Goal: Task Accomplishment & Management: Manage account settings

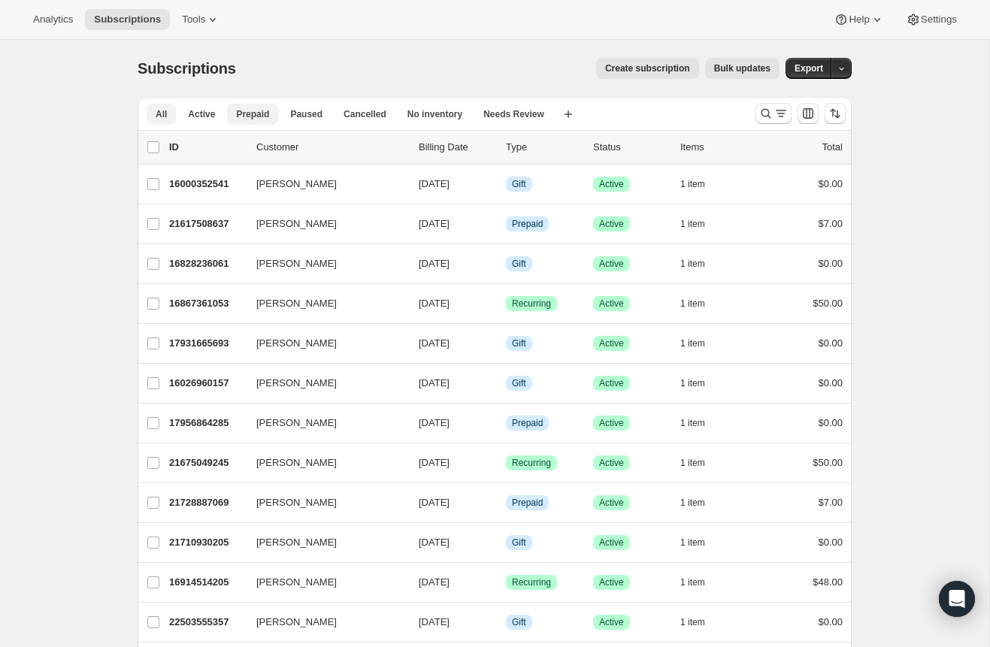
click at [245, 110] on span "Prepaid" at bounding box center [252, 114] width 33 height 12
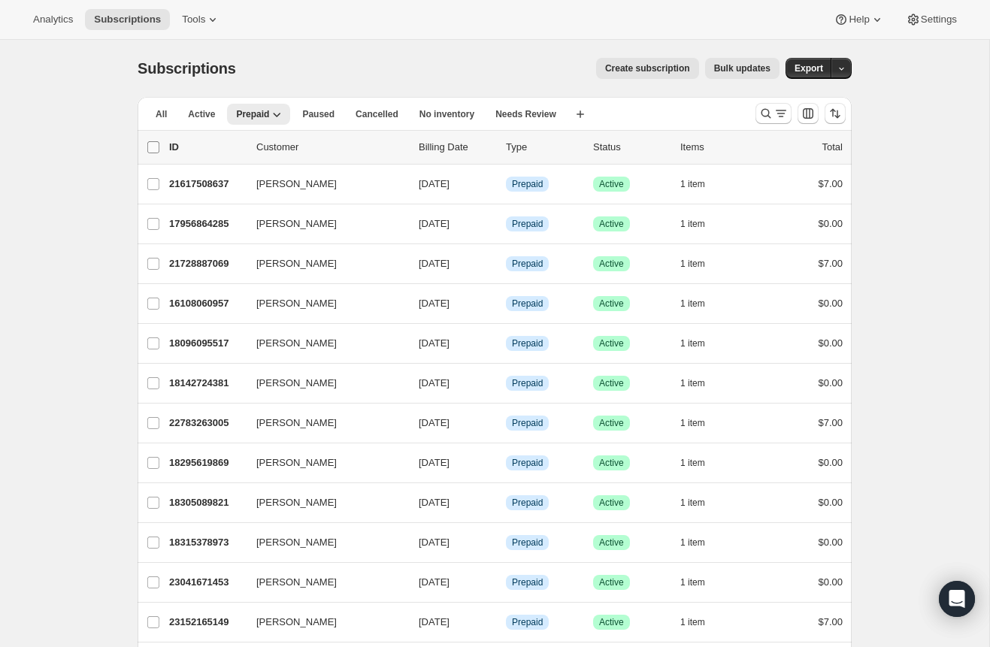
click at [154, 143] on input "0 selected" at bounding box center [153, 147] width 12 height 12
checkbox input "true"
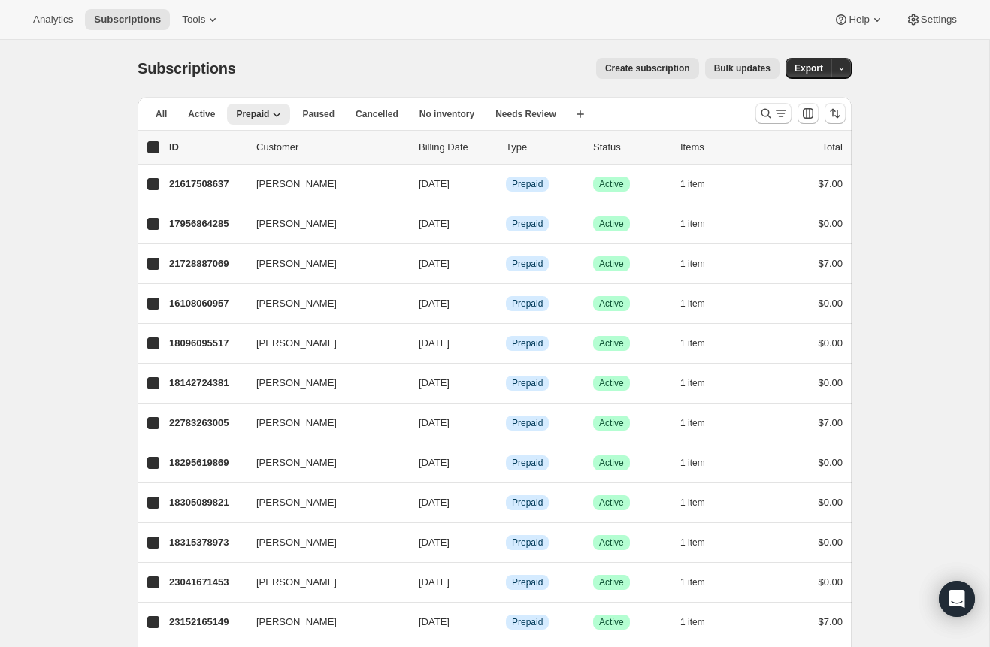
checkbox input "true"
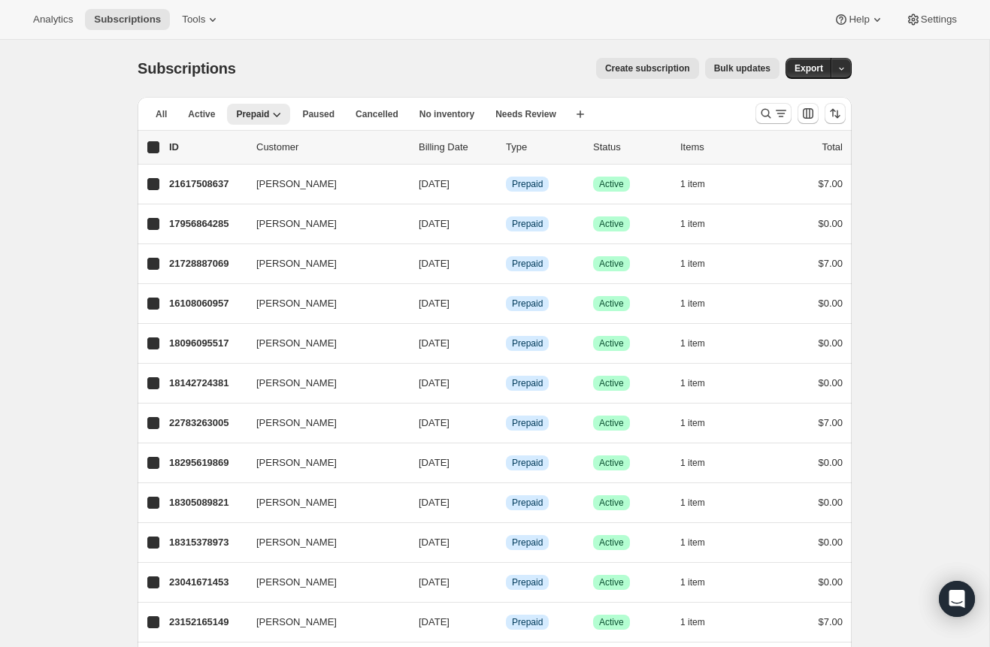
checkbox input "true"
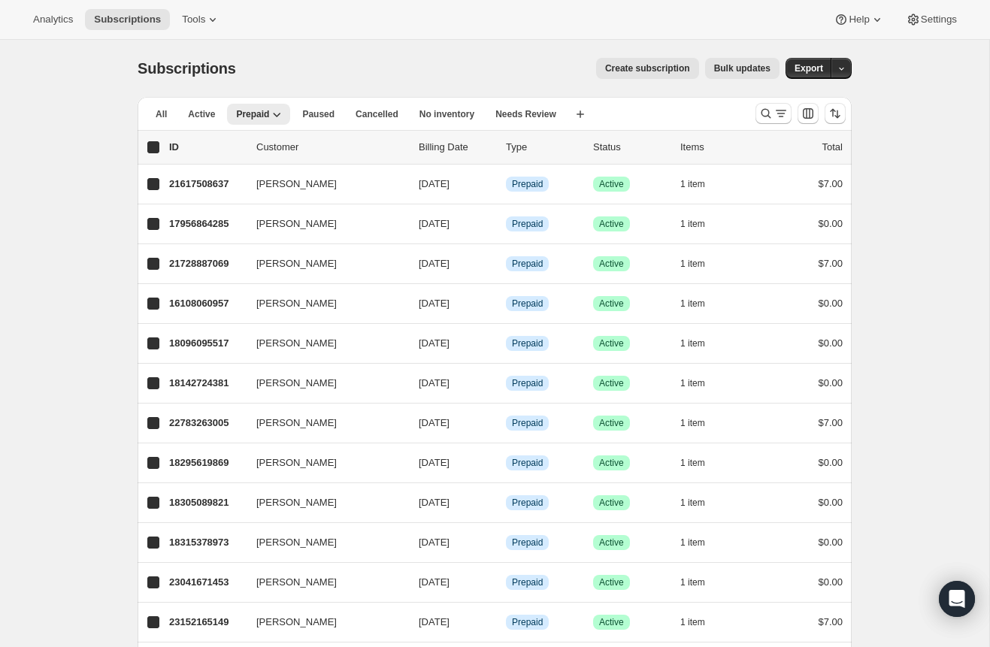
checkbox input "true"
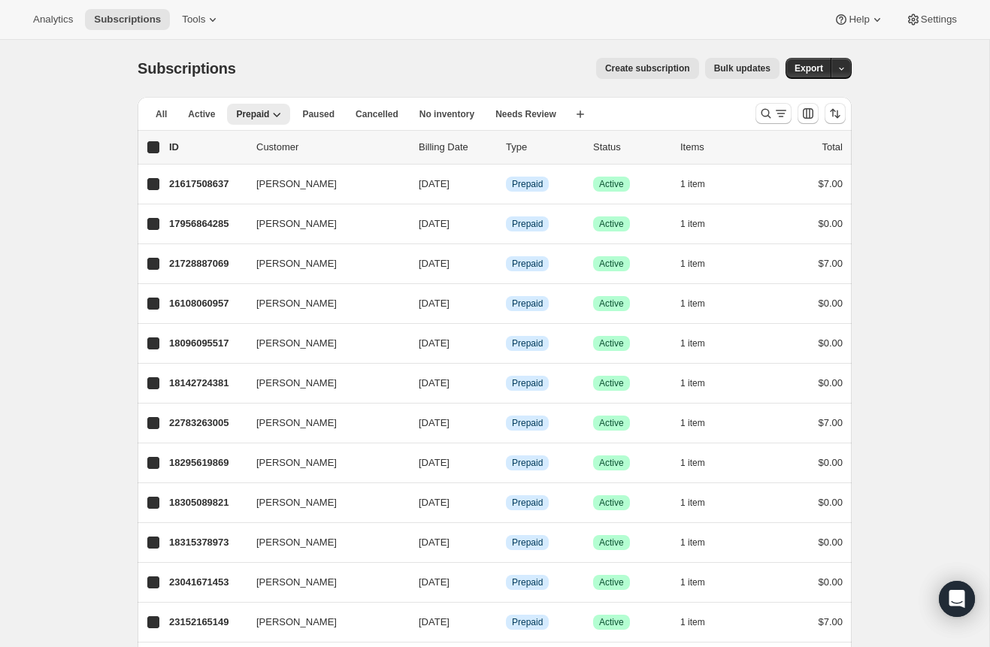
checkbox input "true"
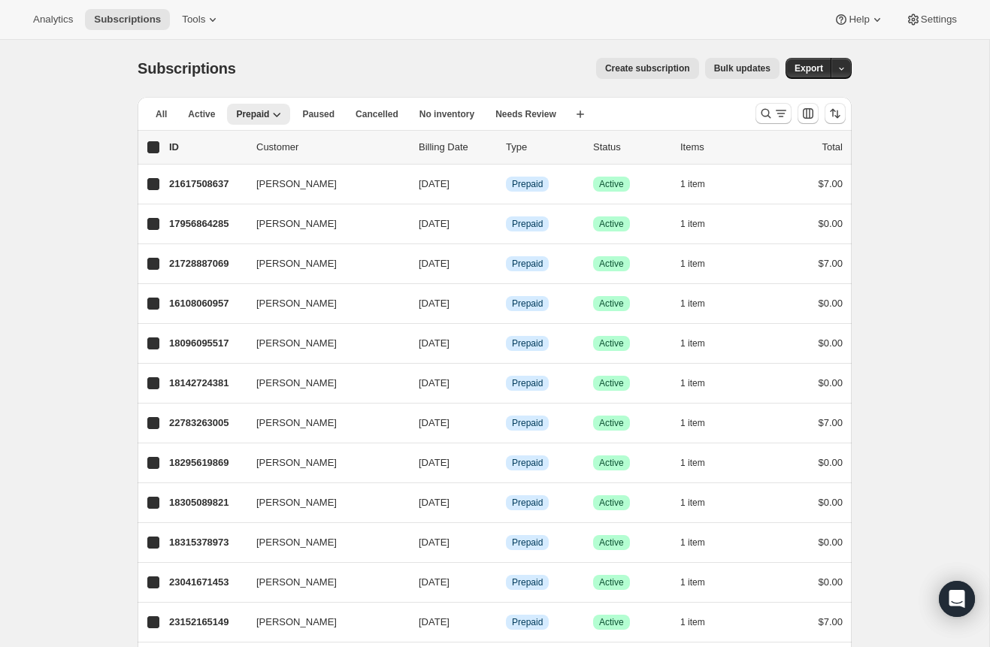
checkbox input "true"
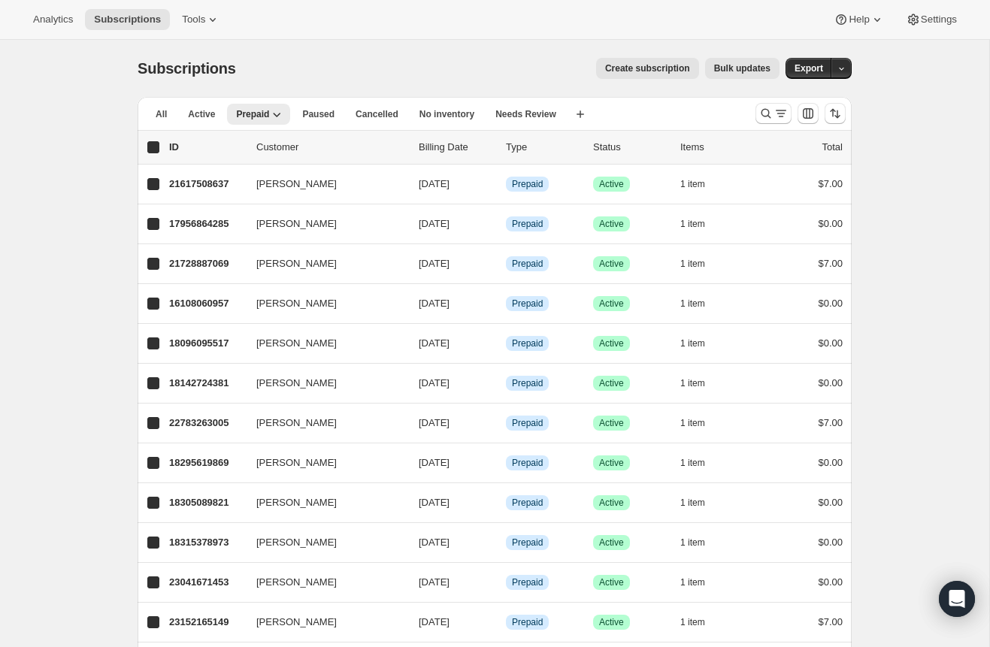
checkbox input "true"
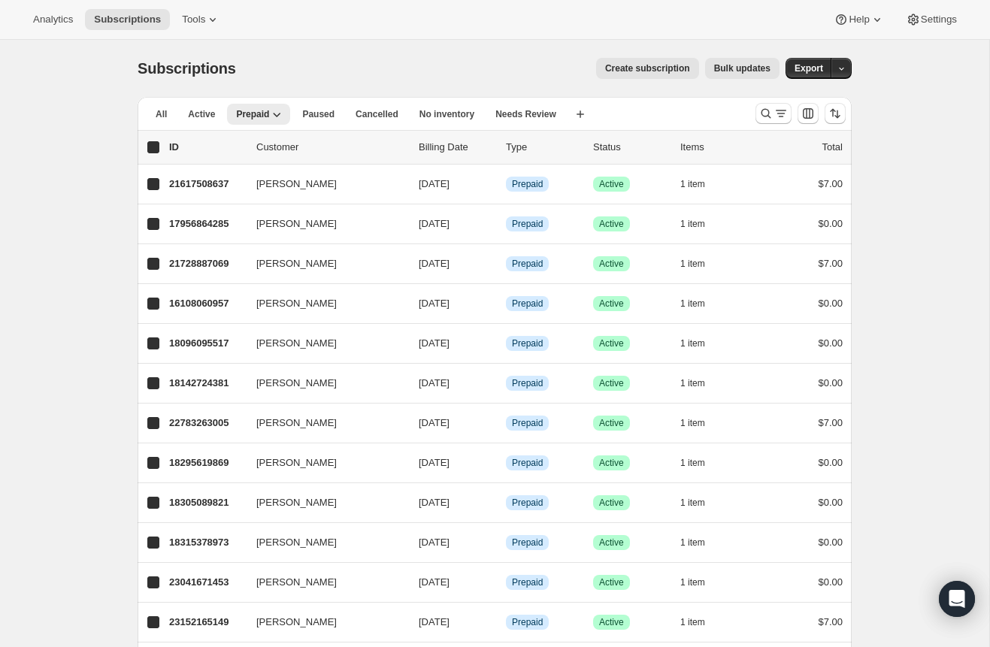
checkbox input "true"
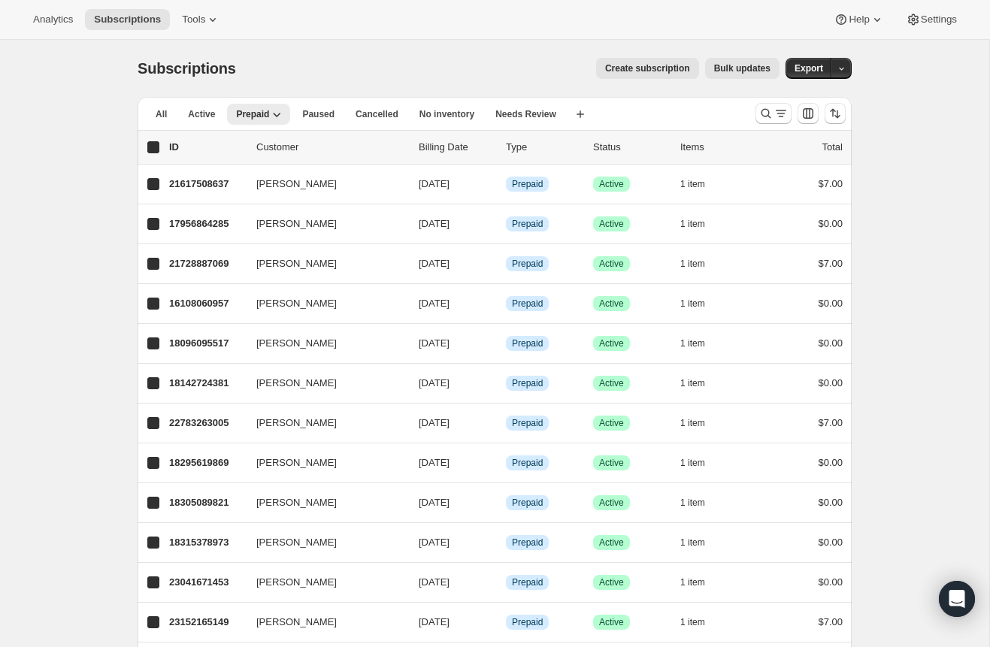
checkbox input "true"
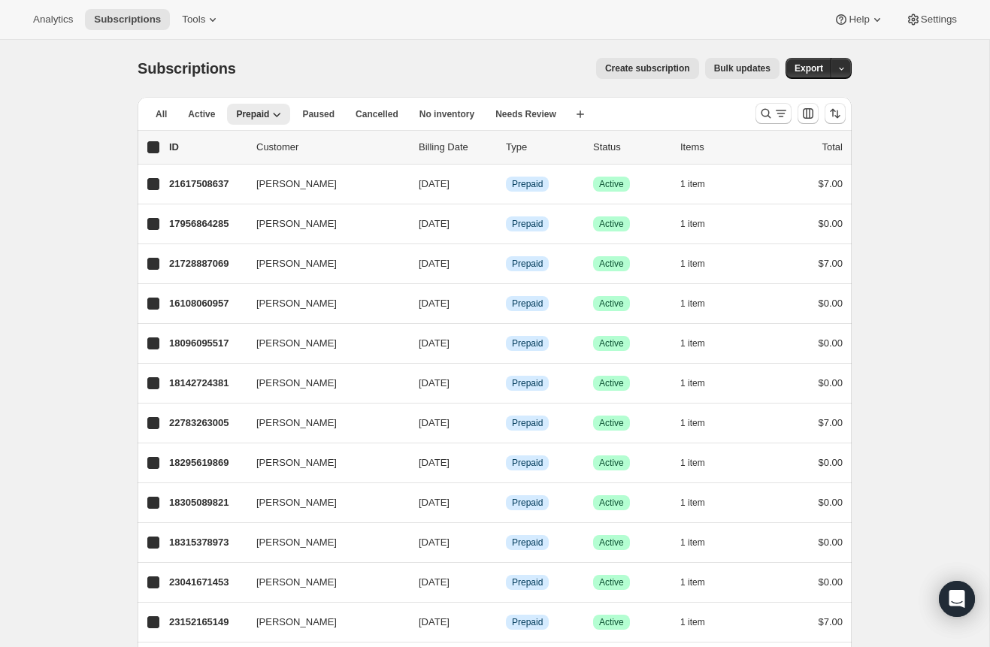
checkbox input "true"
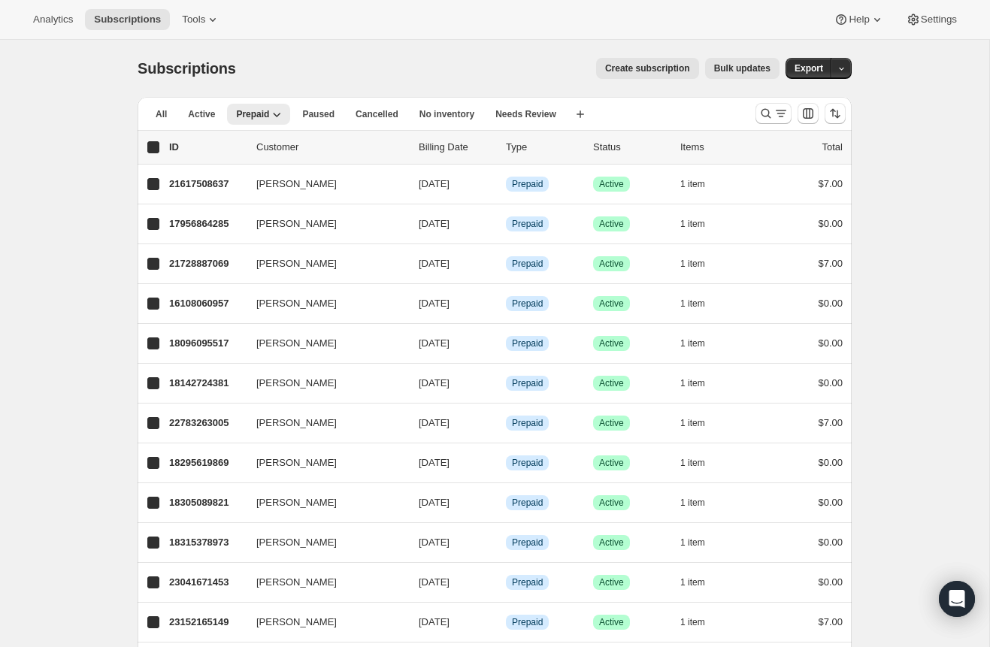
checkbox input "true"
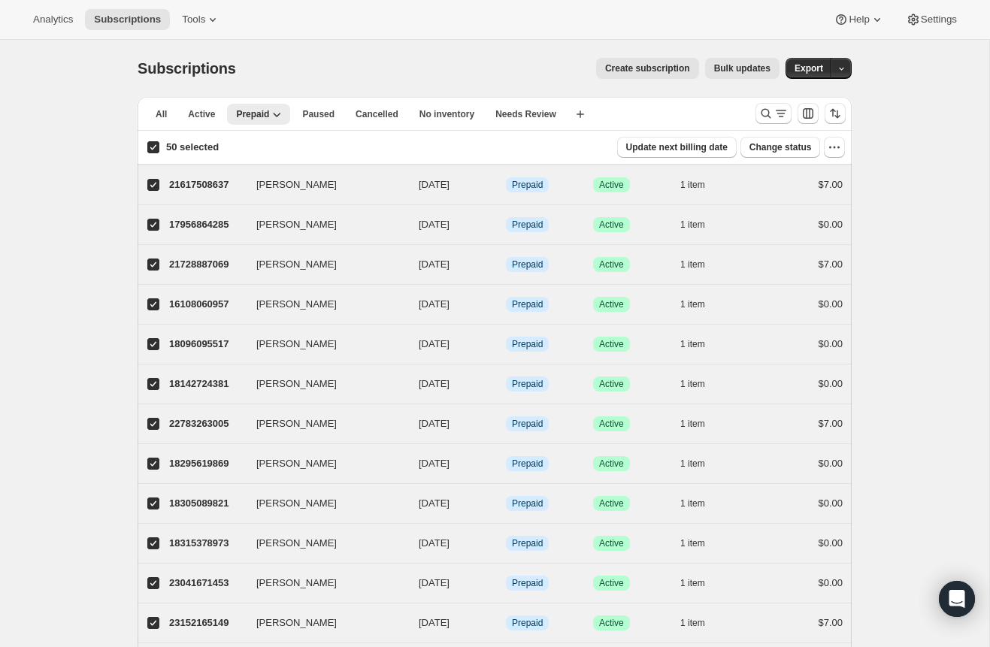
click at [154, 143] on input "50 selected" at bounding box center [153, 147] width 12 height 12
checkbox input "false"
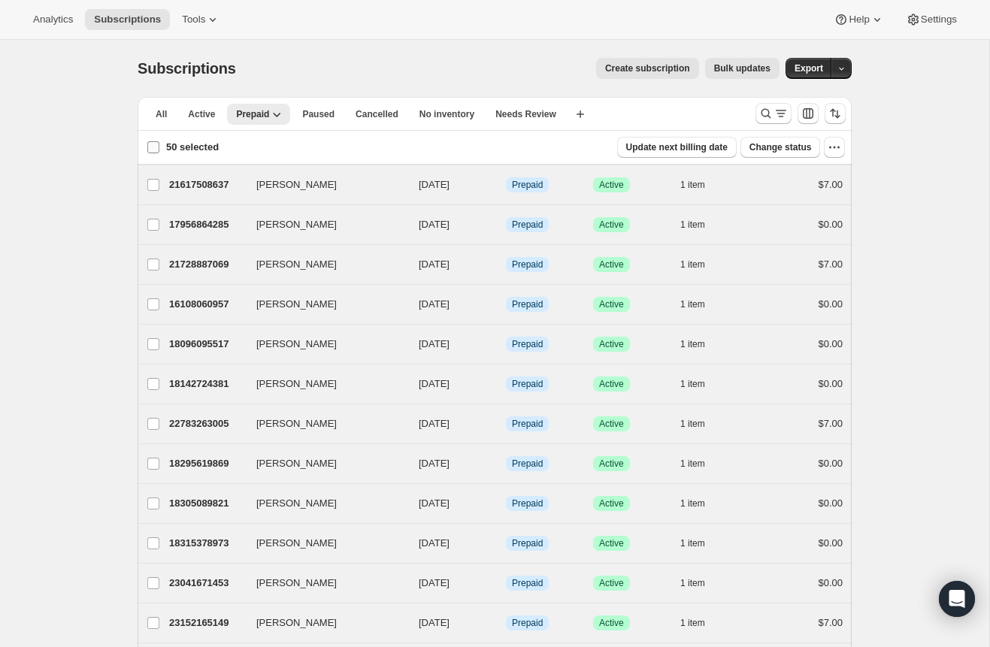
checkbox input "false"
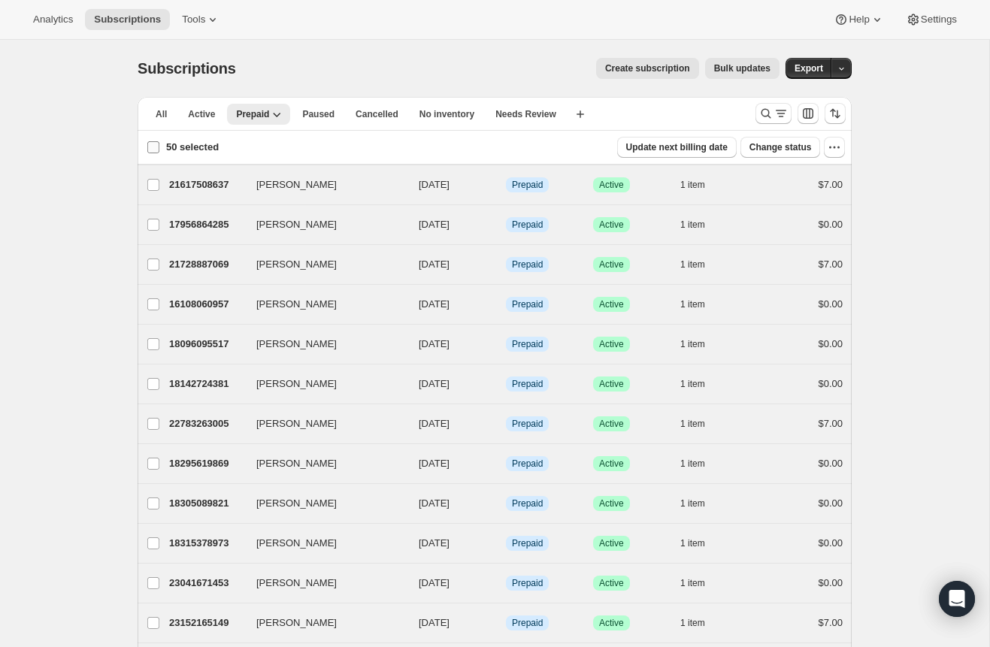
checkbox input "false"
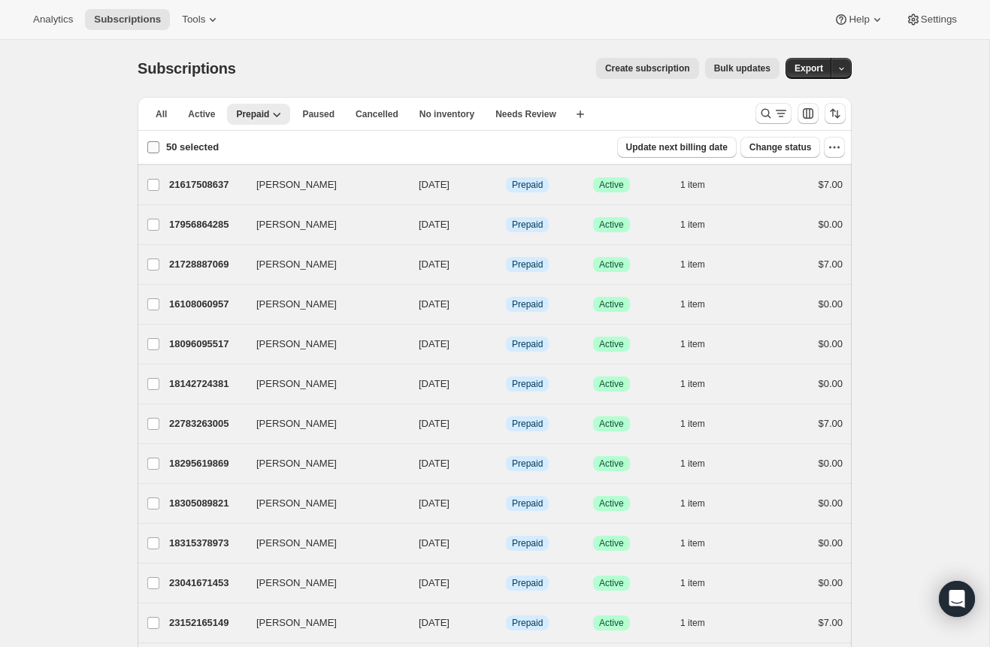
checkbox input "false"
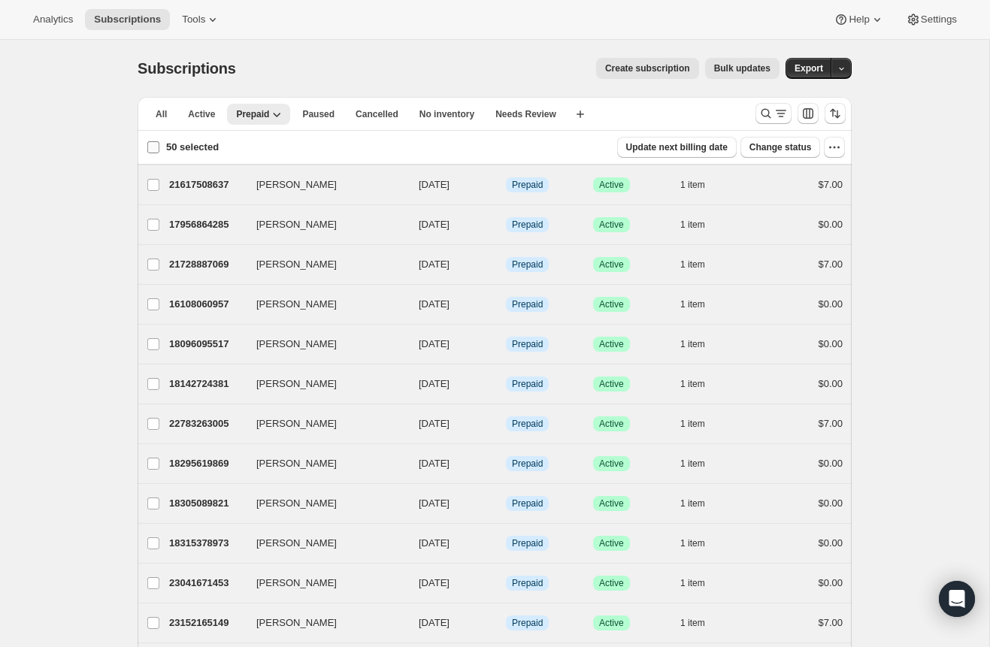
checkbox input "false"
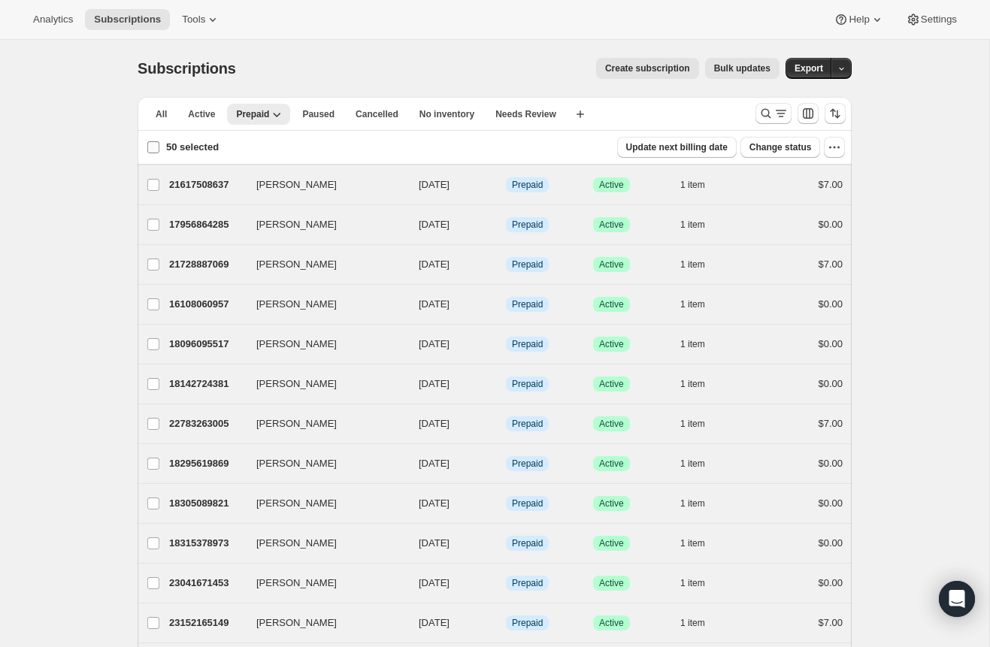
checkbox input "false"
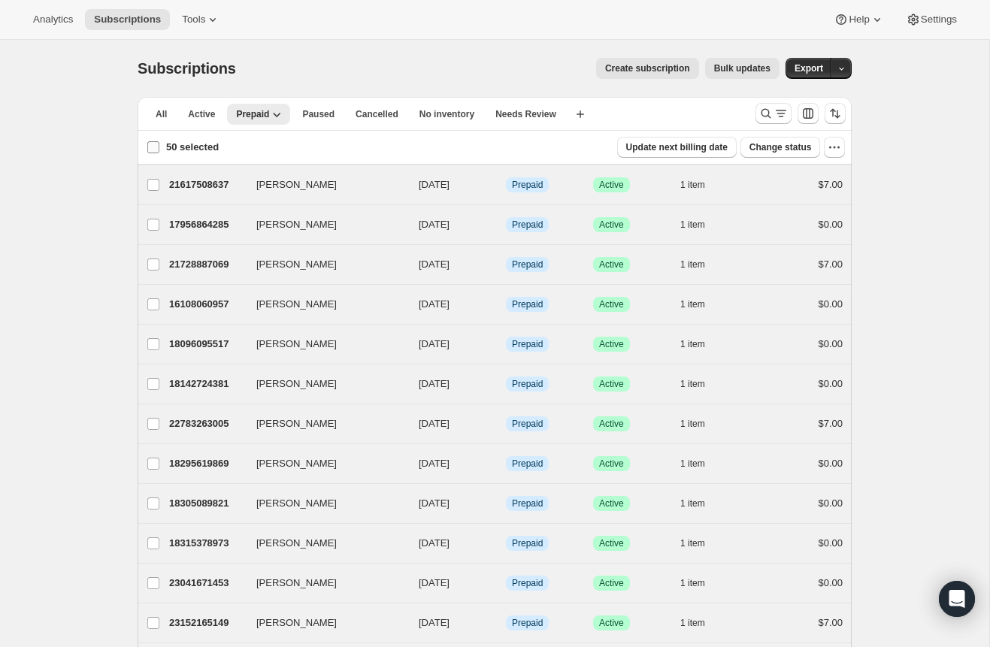
checkbox input "false"
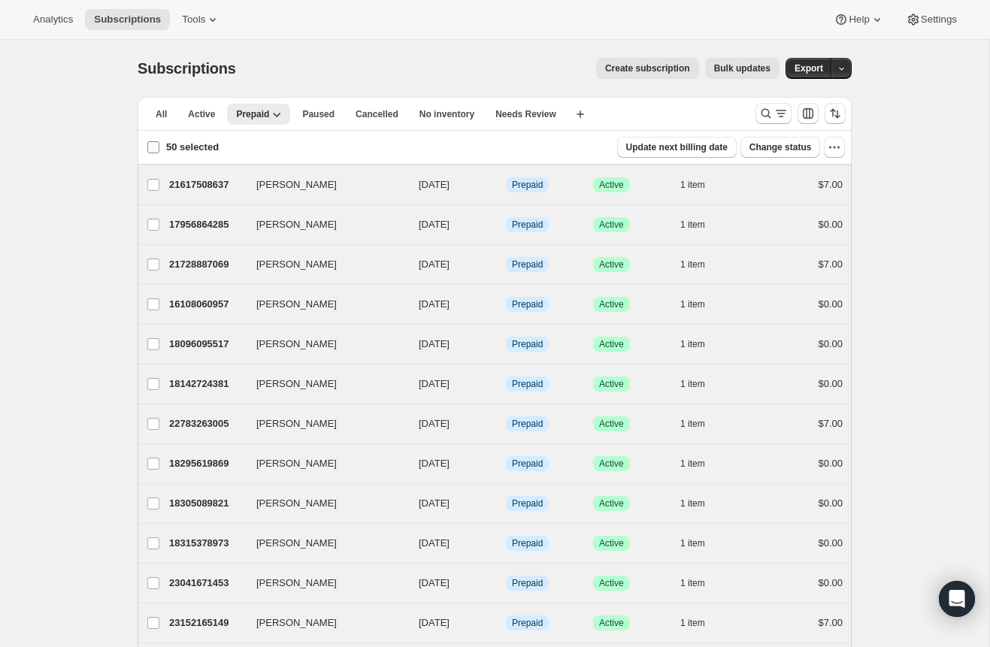
checkbox input "false"
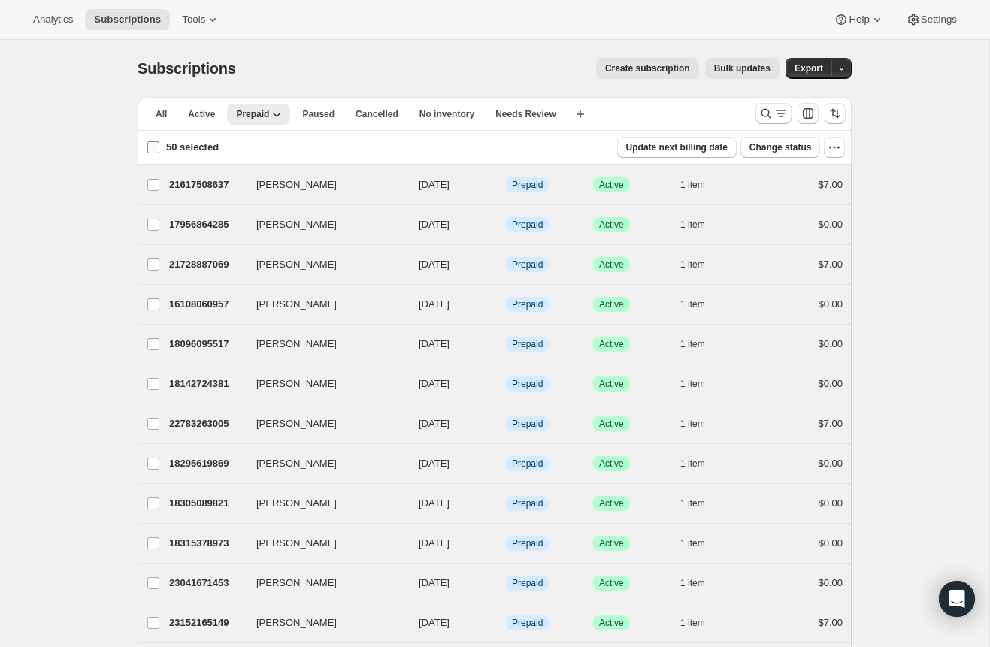
checkbox input "false"
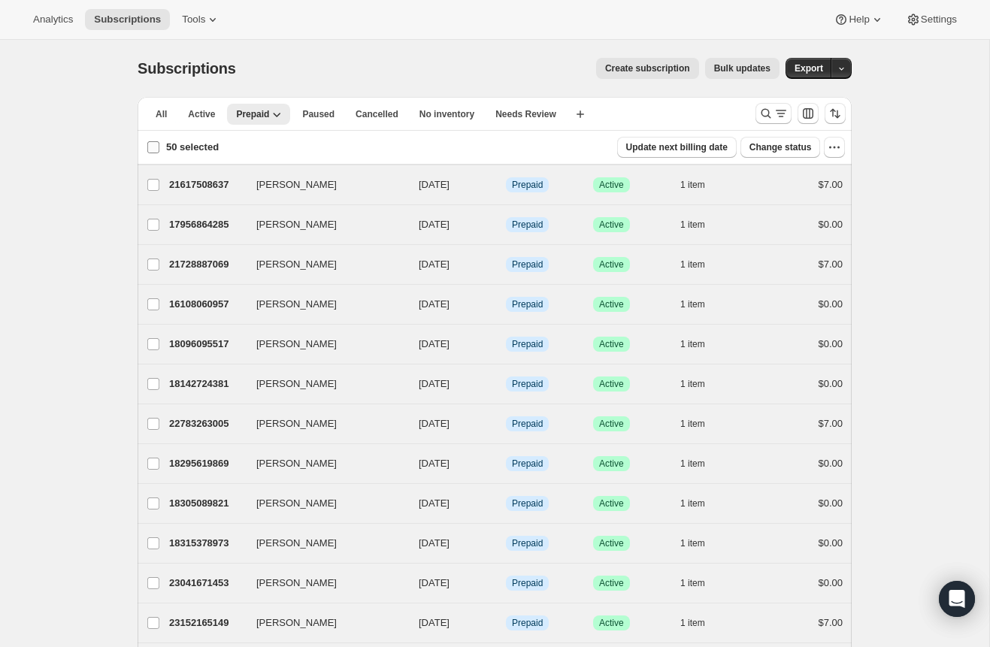
checkbox input "false"
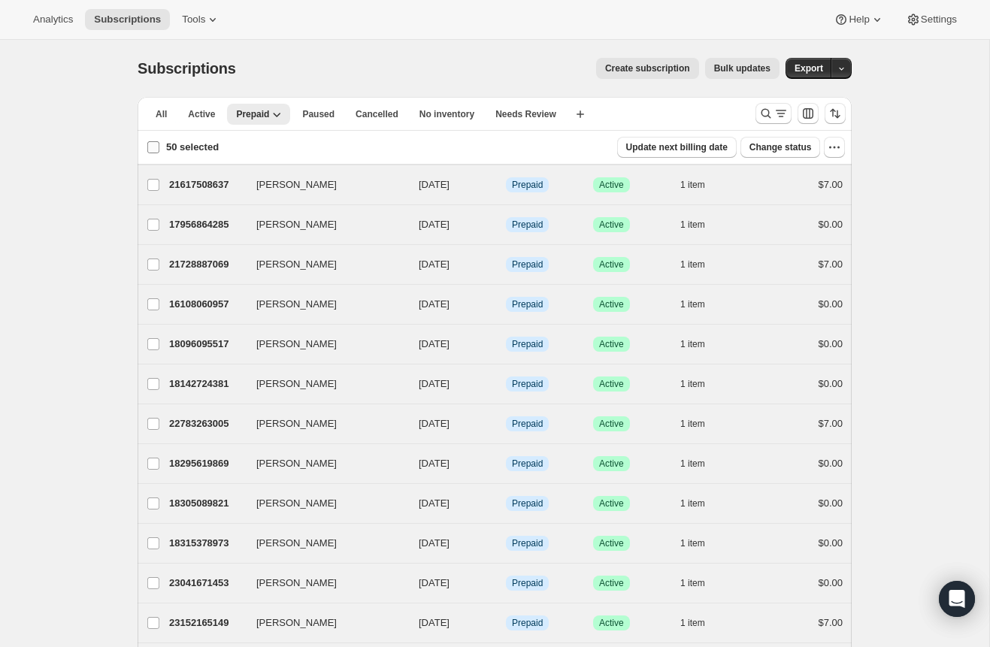
checkbox input "false"
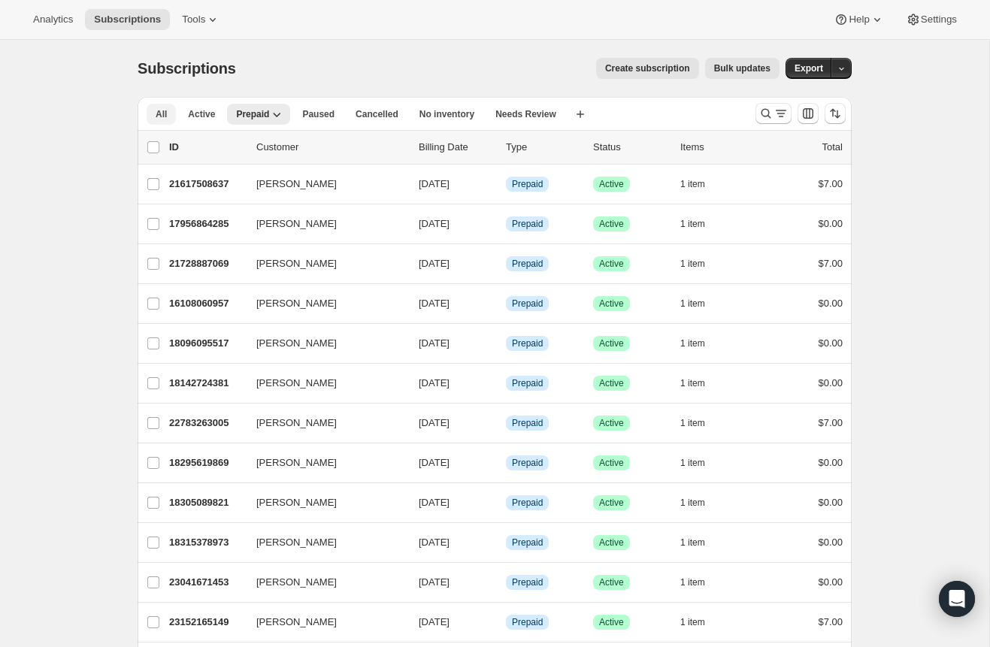
click at [158, 113] on span "All" at bounding box center [161, 114] width 11 height 12
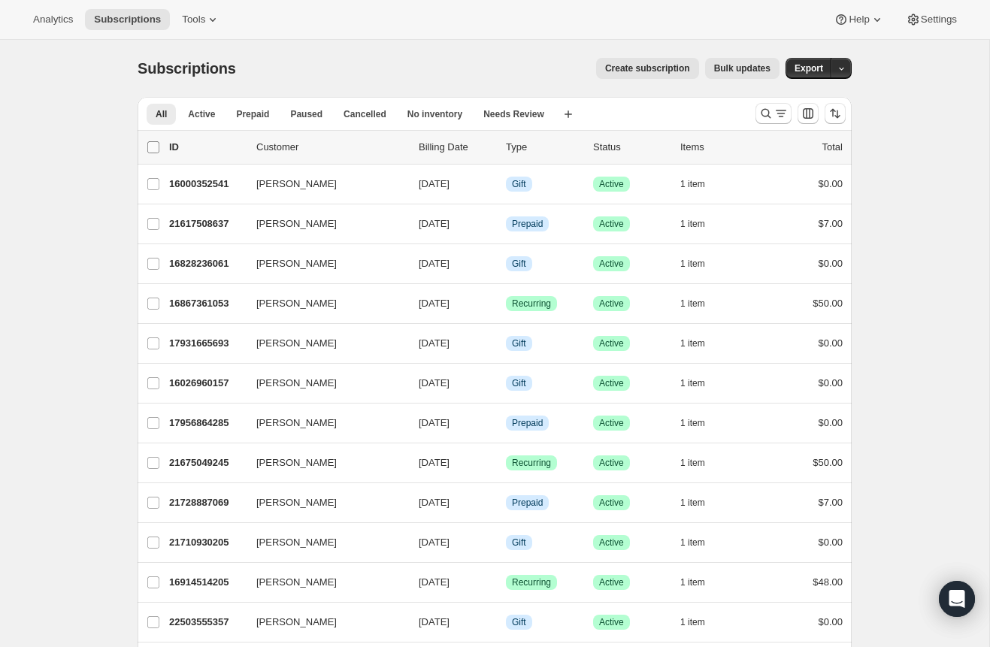
click at [152, 148] on input "0 selected" at bounding box center [153, 147] width 12 height 12
checkbox input "true"
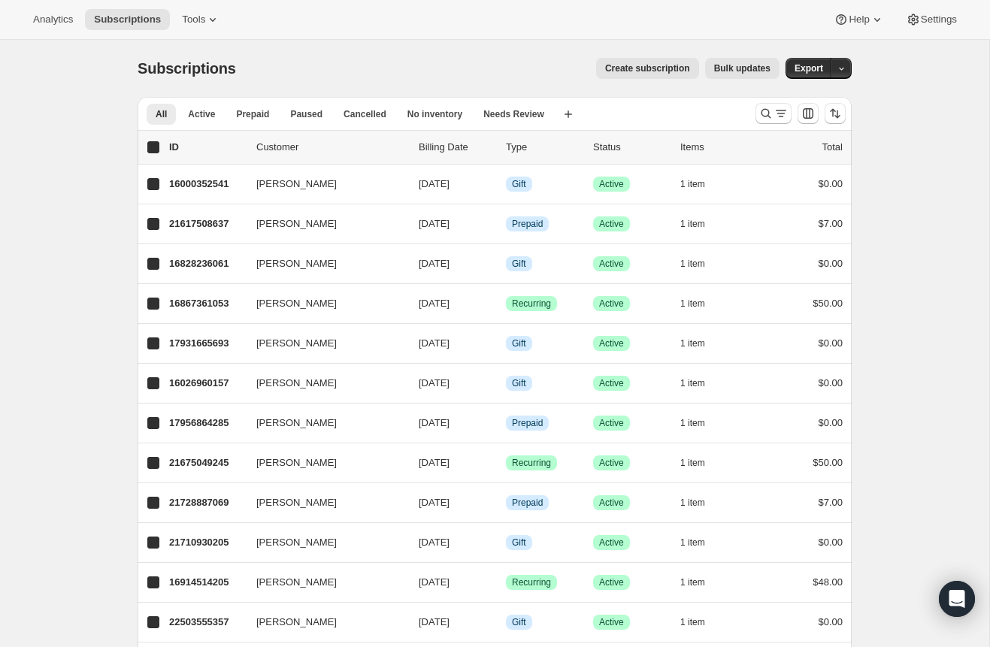
checkbox input "true"
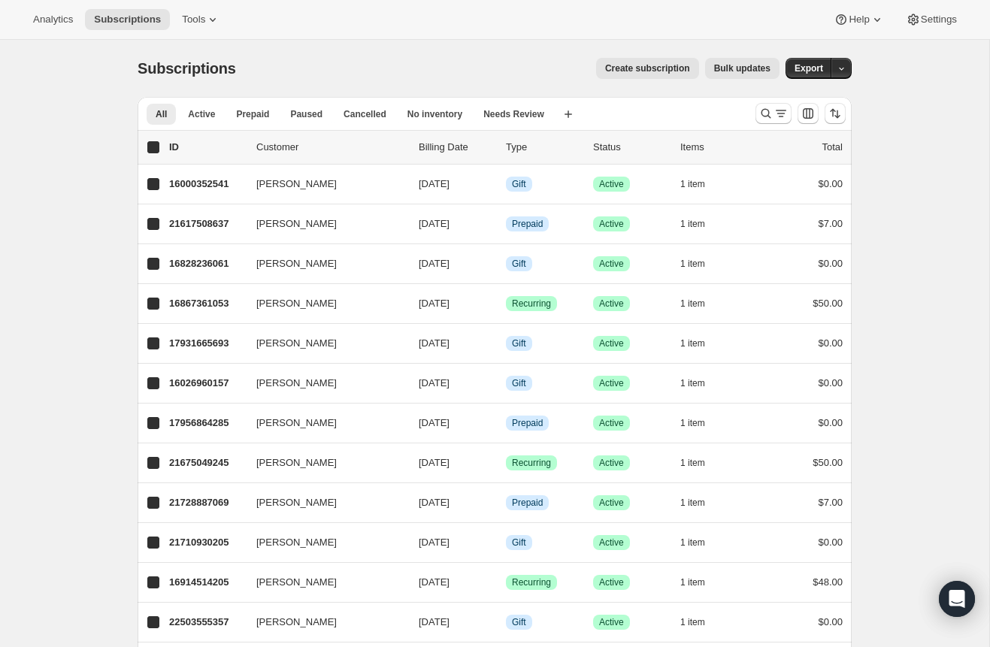
checkbox input "true"
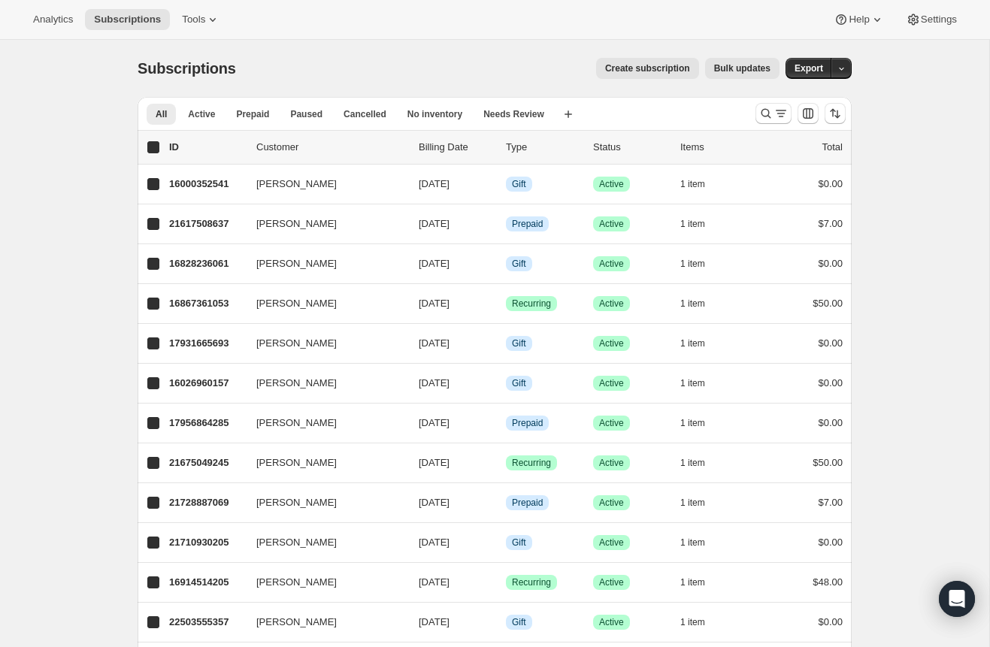
checkbox input "true"
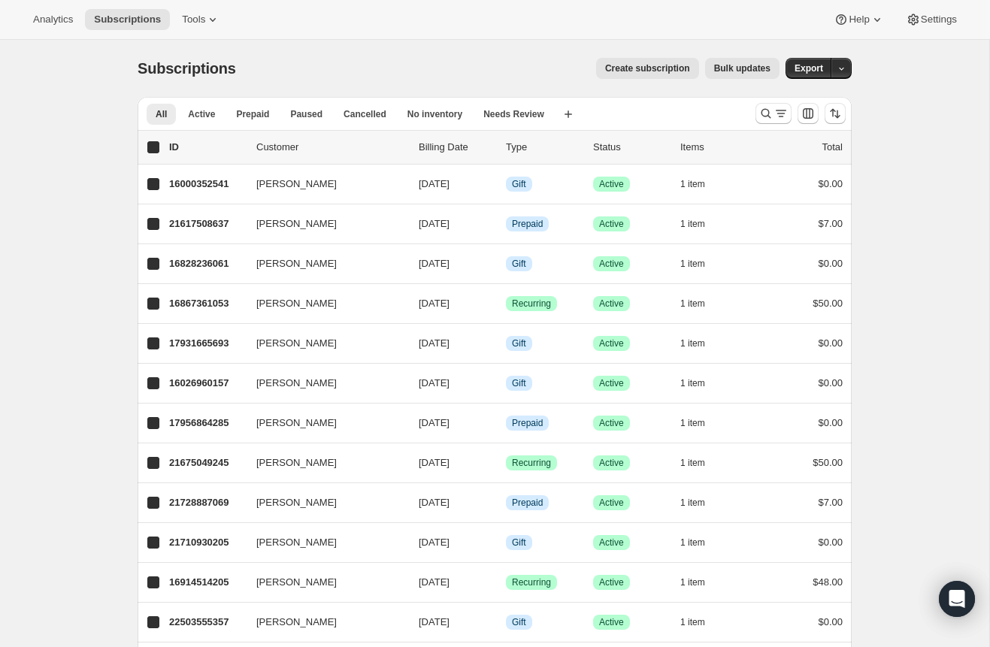
checkbox input "true"
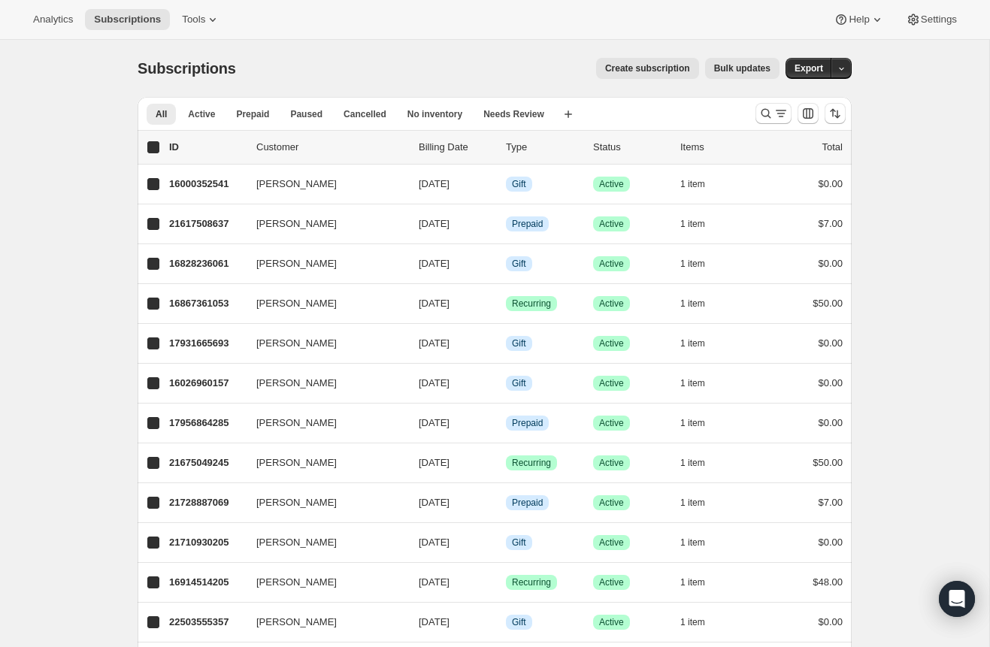
checkbox input "true"
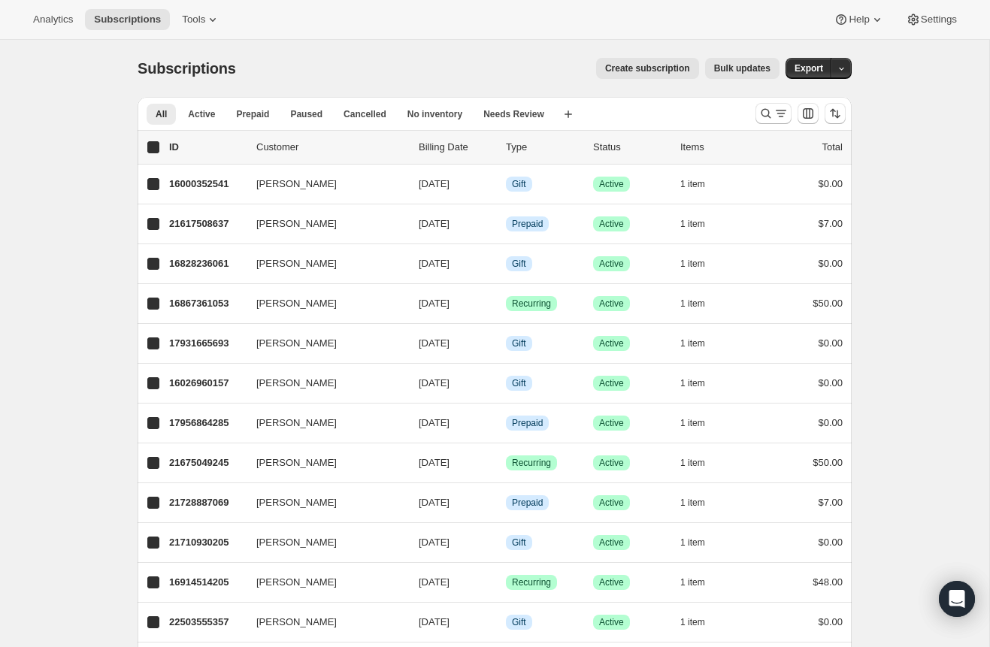
checkbox input "true"
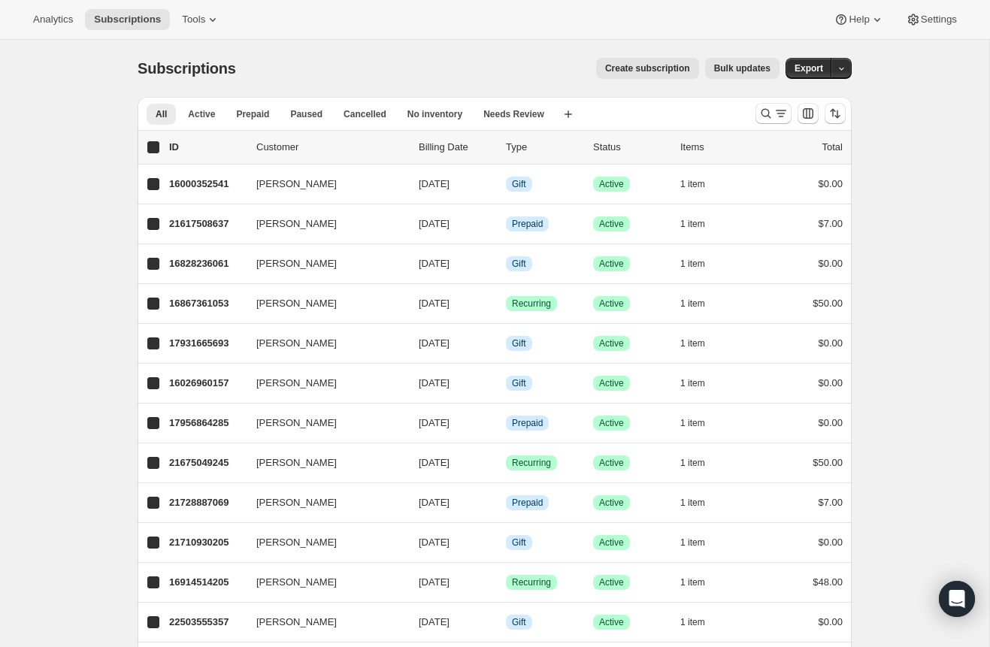
checkbox input "true"
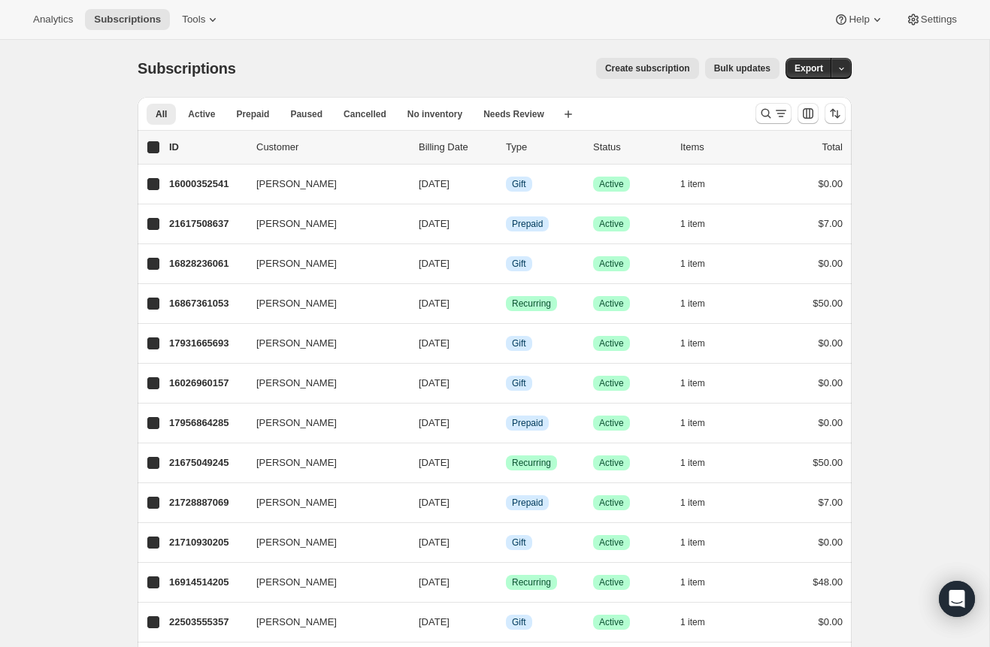
checkbox input "true"
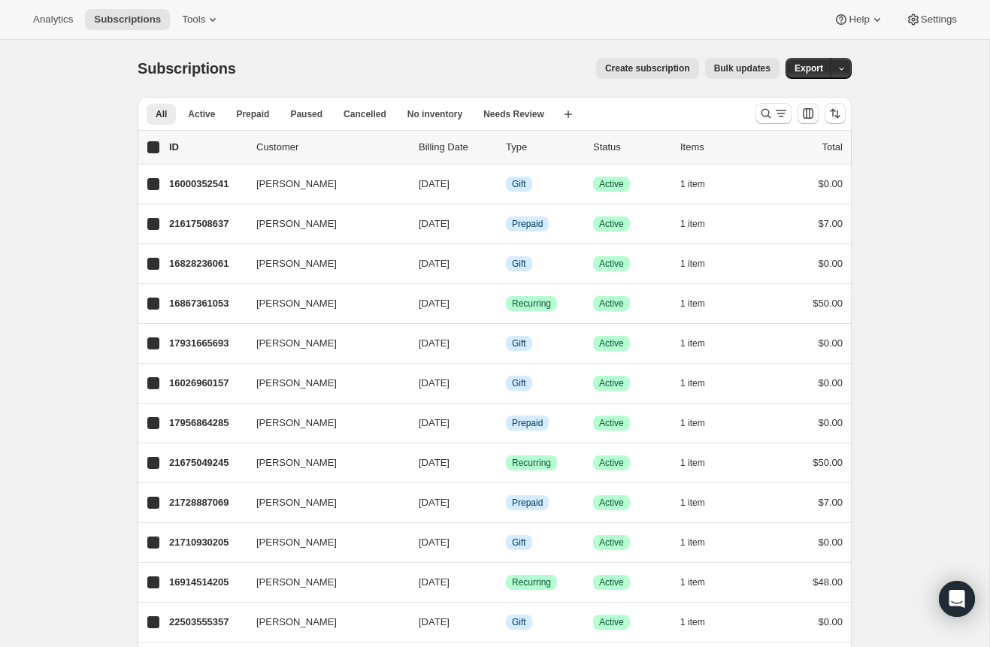
checkbox input "true"
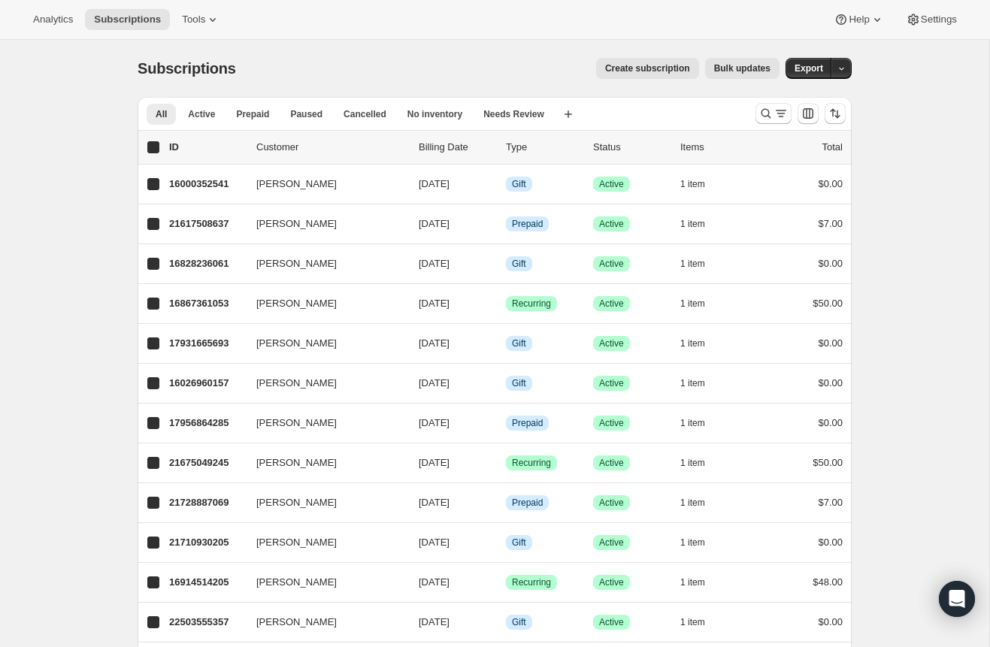
checkbox input "true"
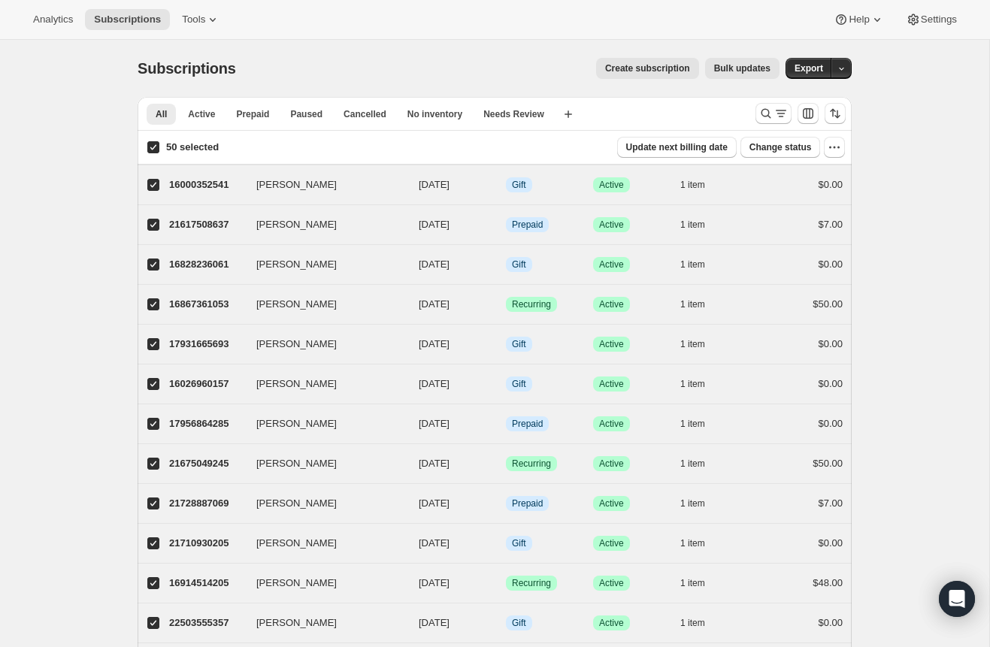
click at [152, 148] on input "50 selected" at bounding box center [153, 147] width 12 height 12
checkbox input "false"
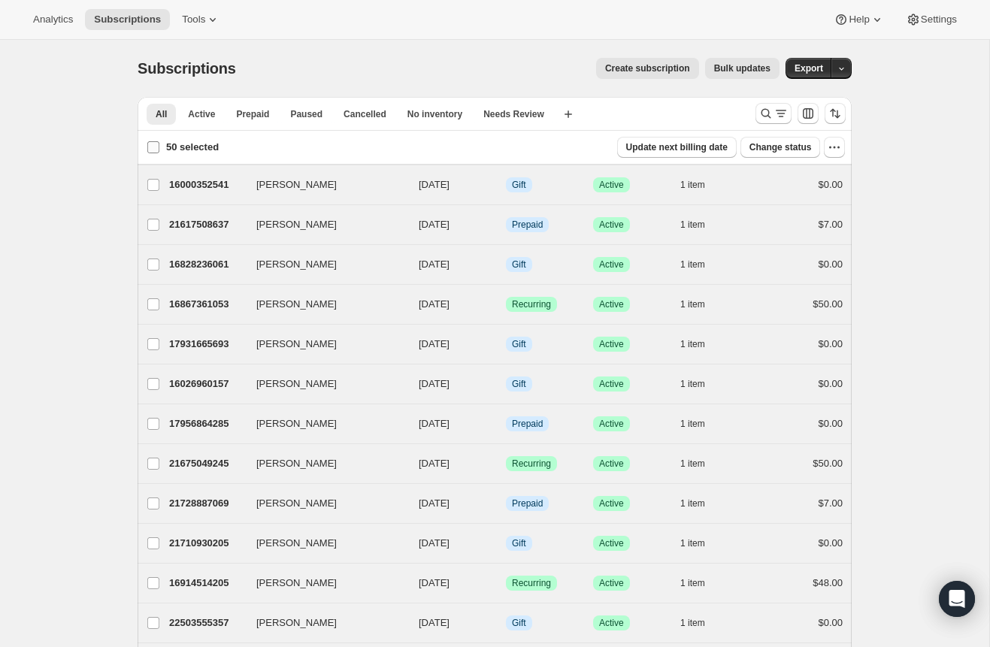
checkbox input "false"
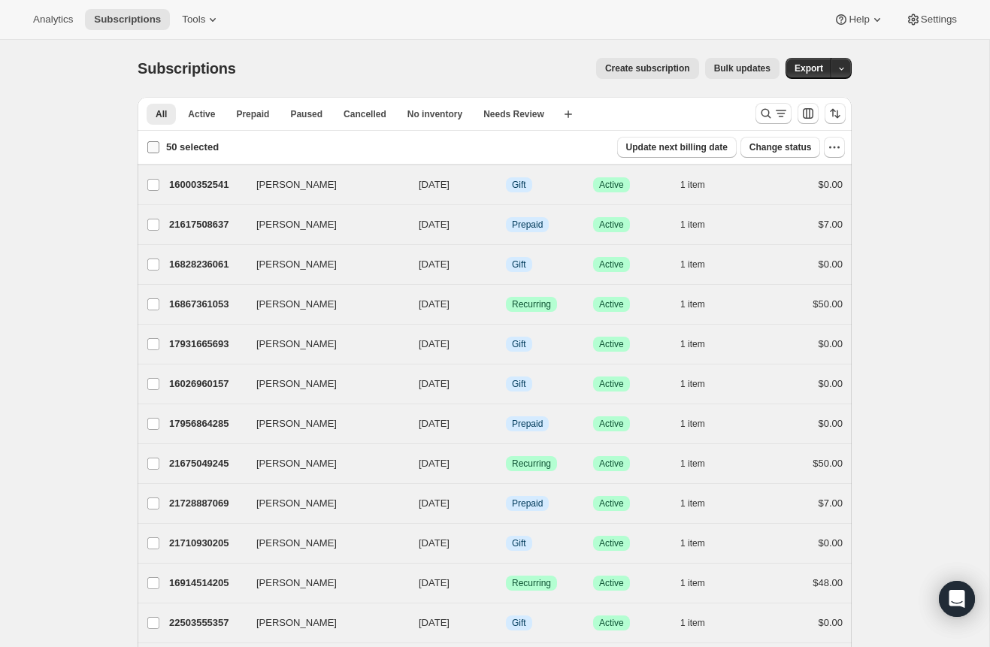
checkbox input "false"
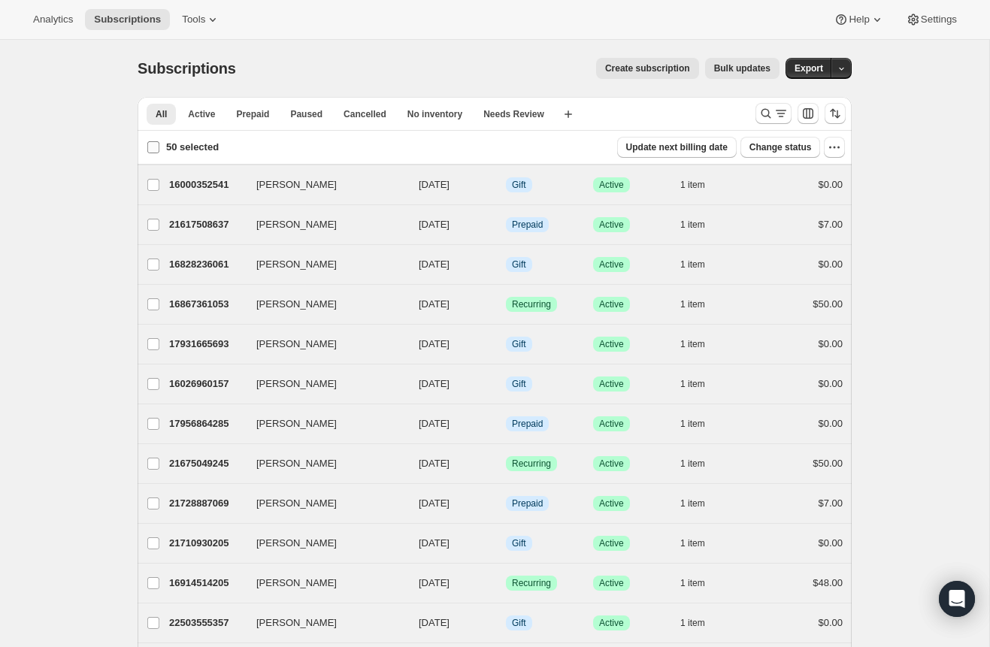
checkbox input "false"
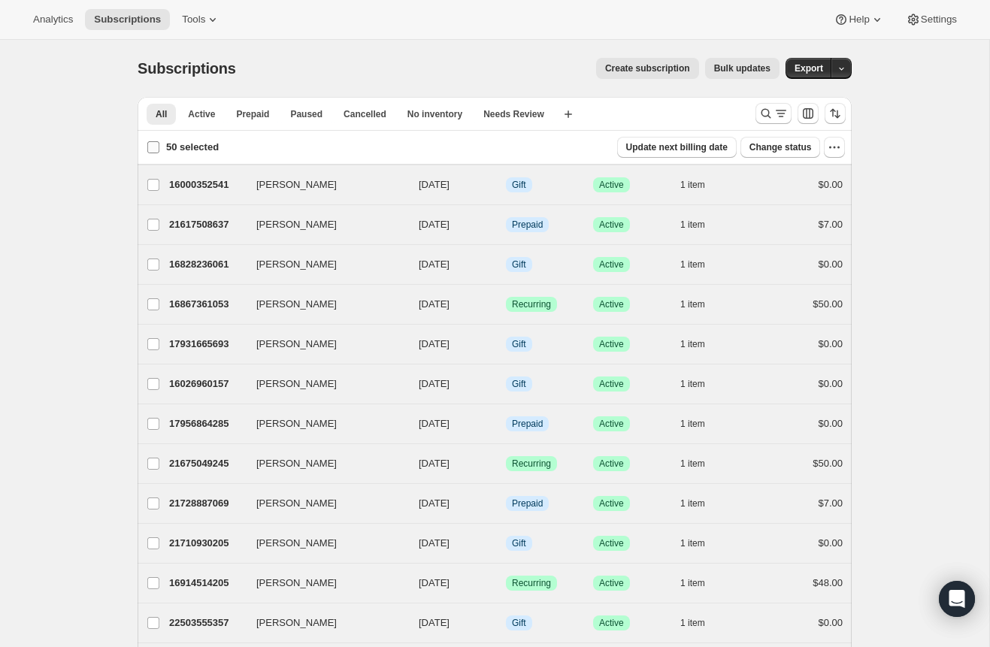
checkbox input "false"
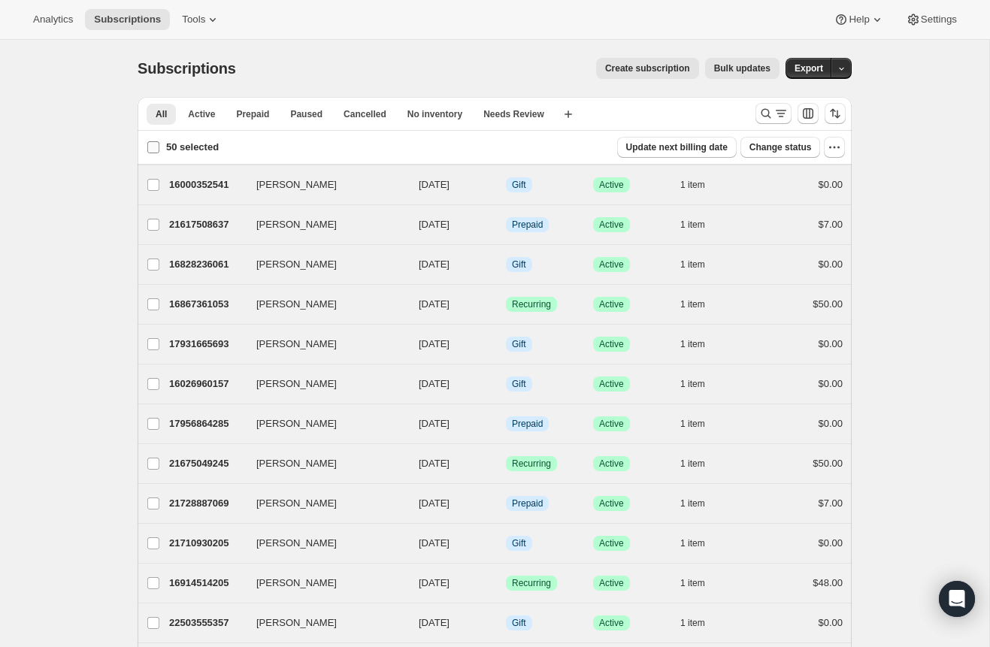
checkbox input "false"
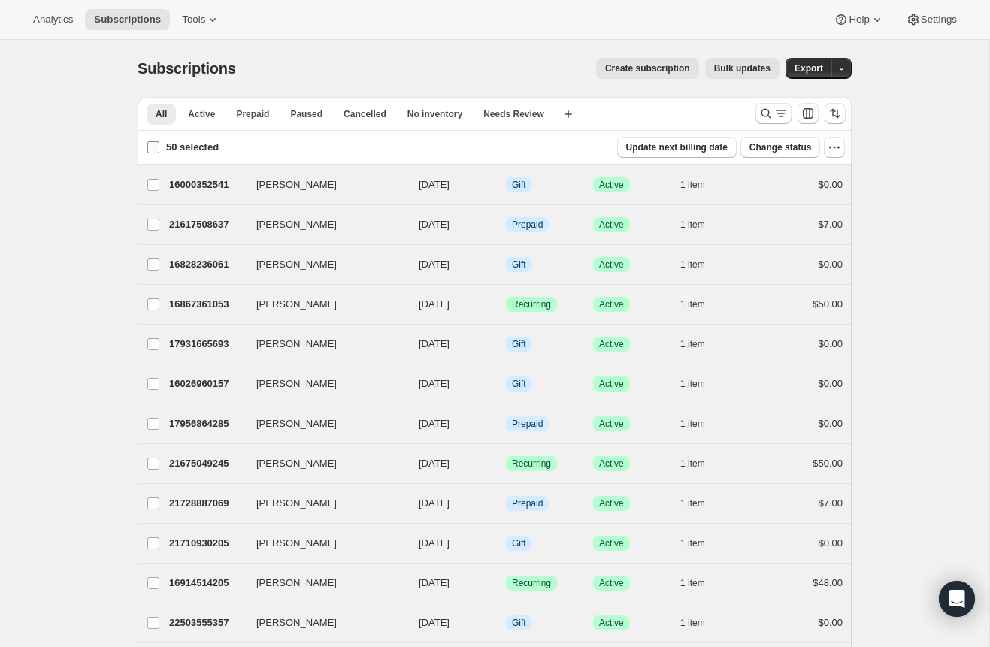
checkbox input "false"
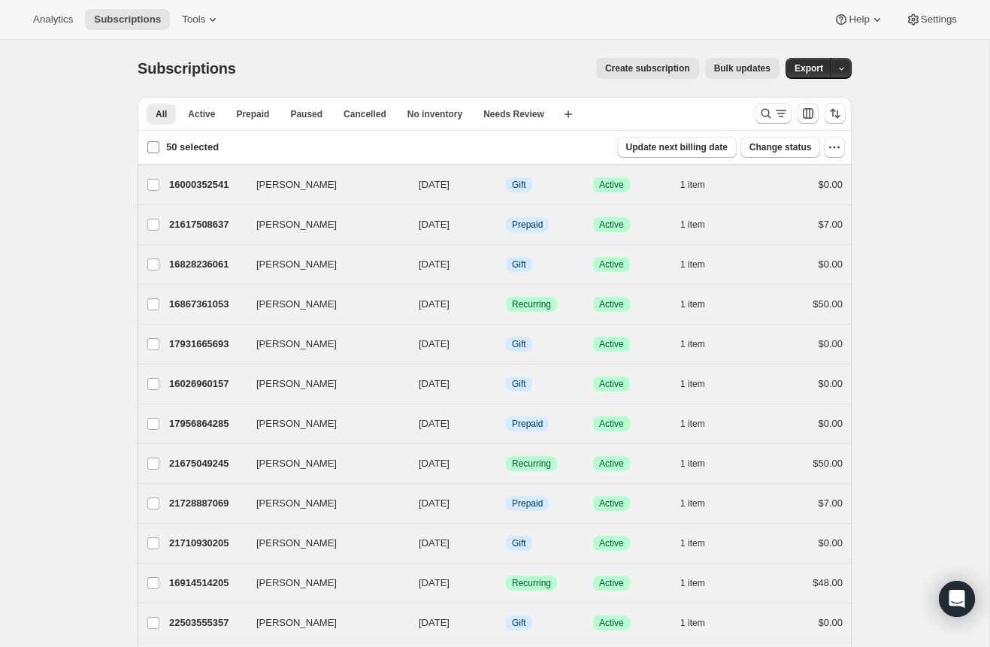
checkbox input "false"
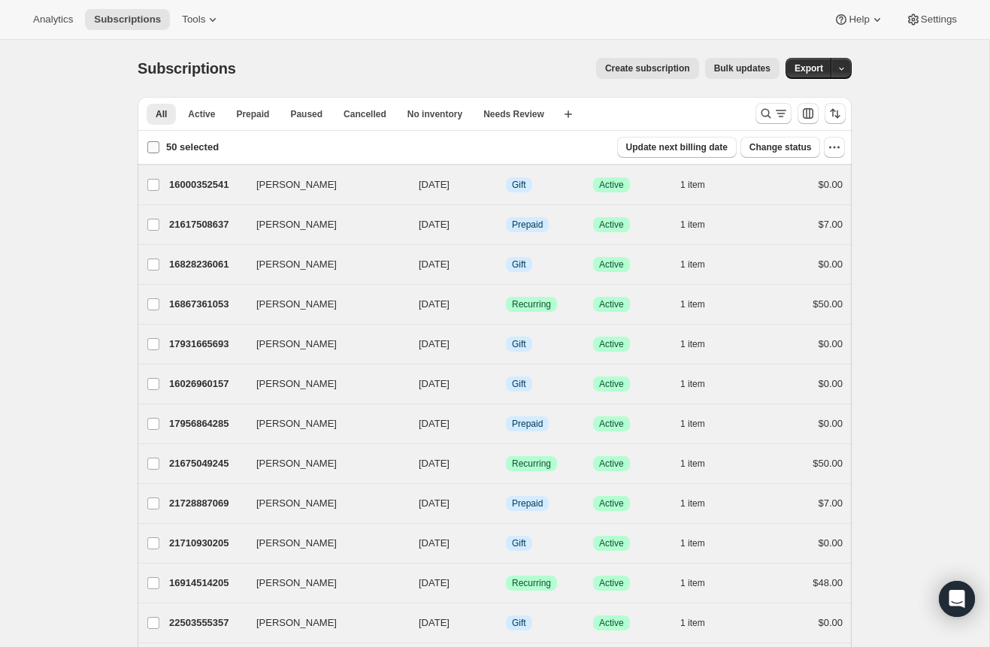
checkbox input "false"
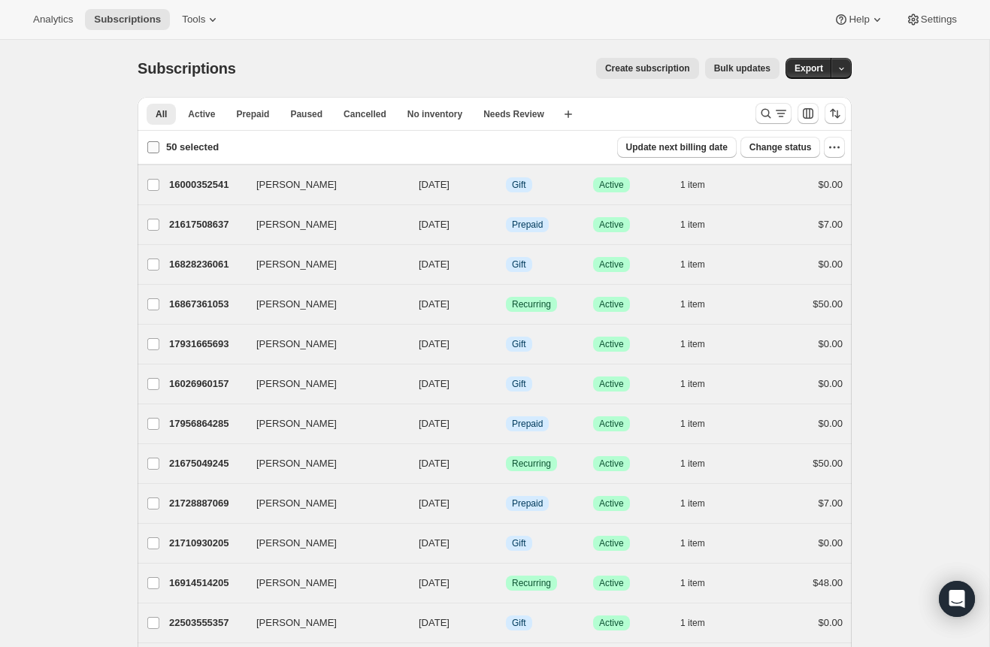
checkbox input "false"
